Goal: Task Accomplishment & Management: Use online tool/utility

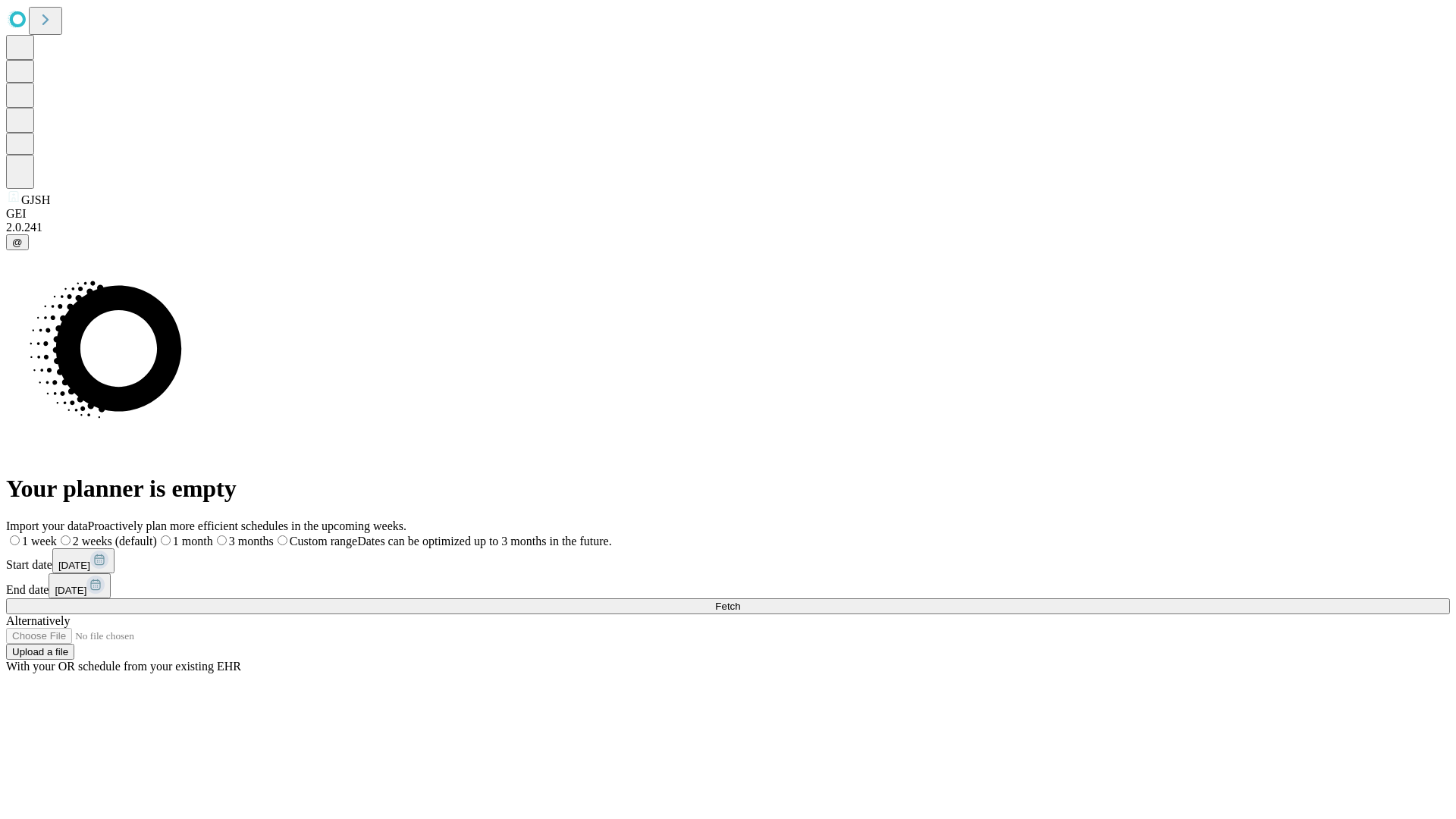
click at [1176, 598] on button "Fetch" at bounding box center [727, 606] width 1443 height 16
